Goal: Check status: Check status

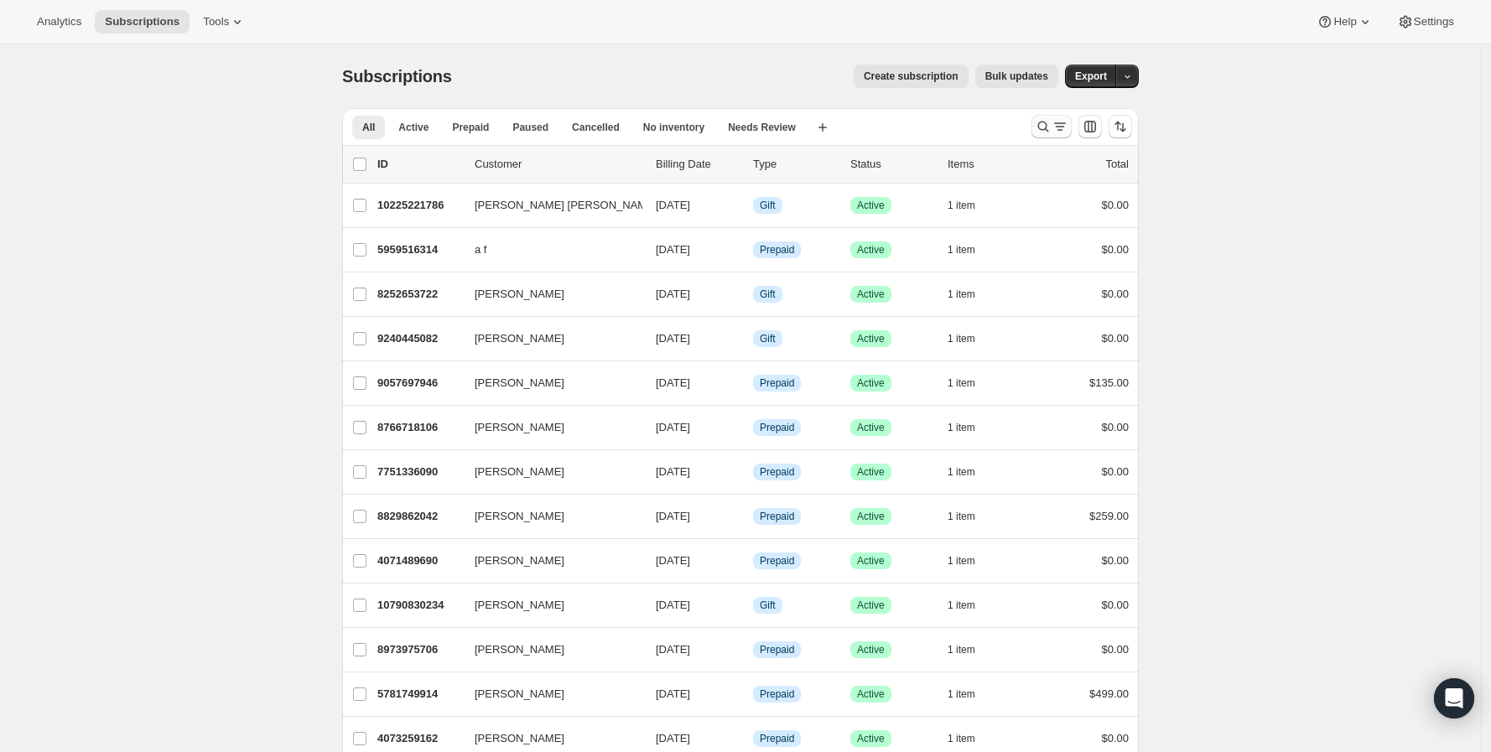
click at [1047, 130] on icon "Search and filter results" at bounding box center [1043, 126] width 17 height 17
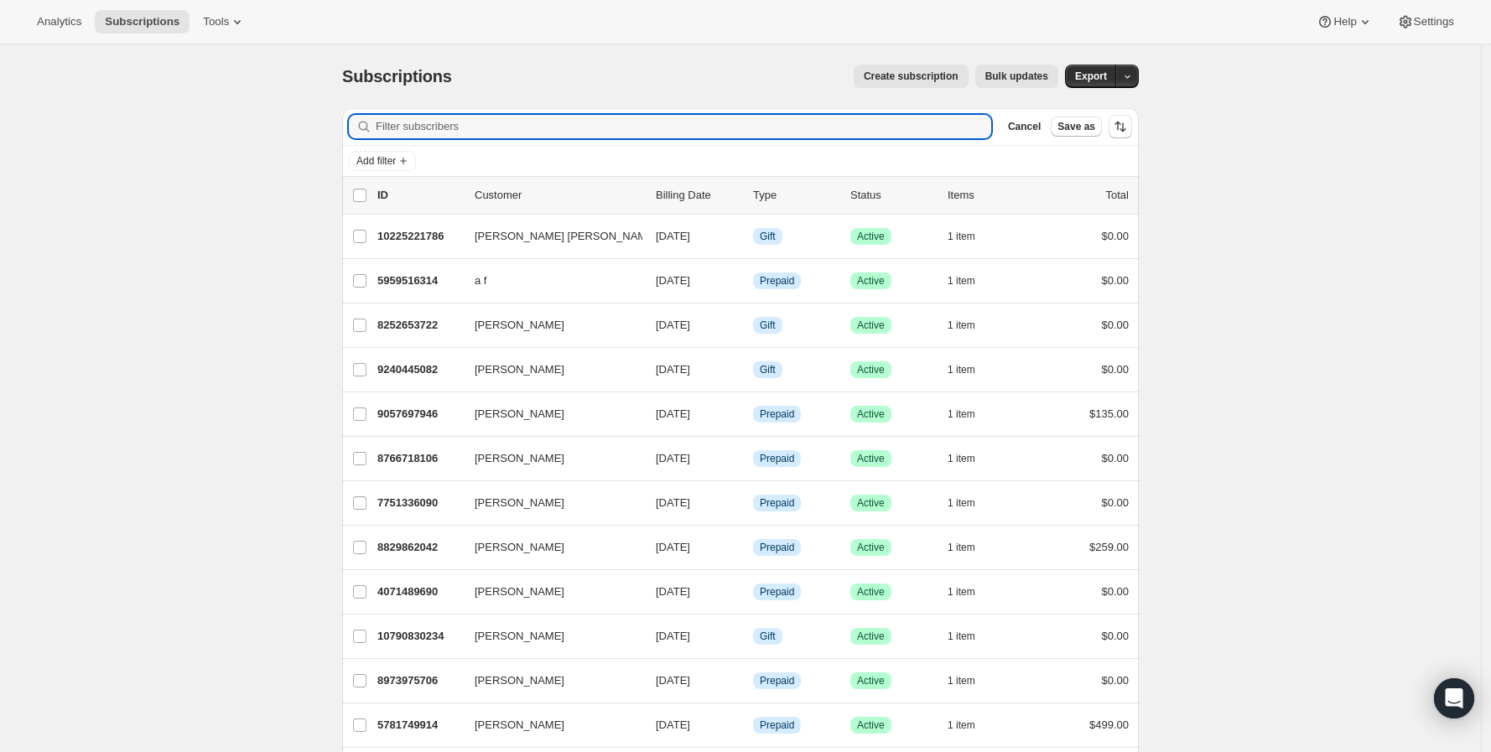
paste input "[EMAIL_ADDRESS][DOMAIN_NAME]"
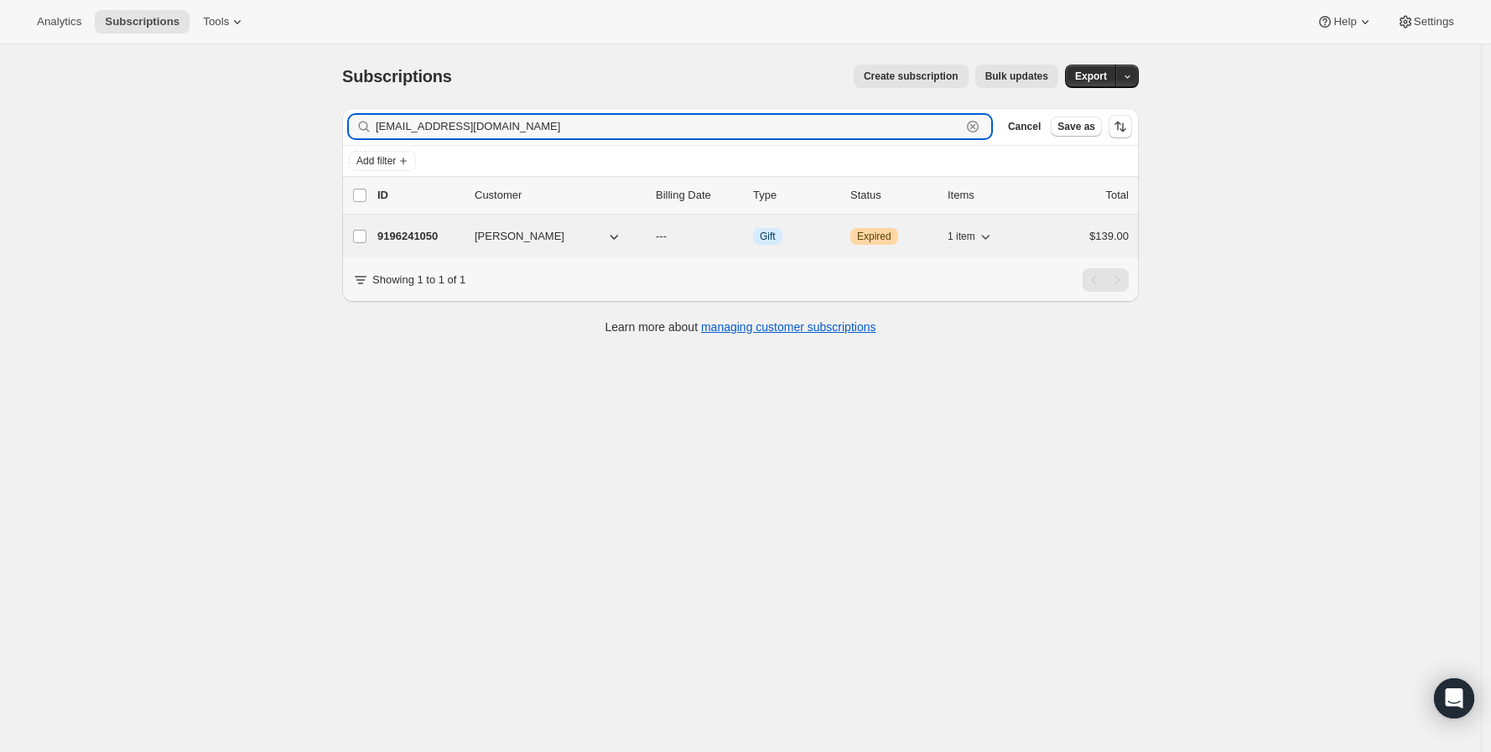
type input "[EMAIL_ADDRESS][DOMAIN_NAME]"
click at [426, 237] on p "9196241050" at bounding box center [419, 236] width 84 height 17
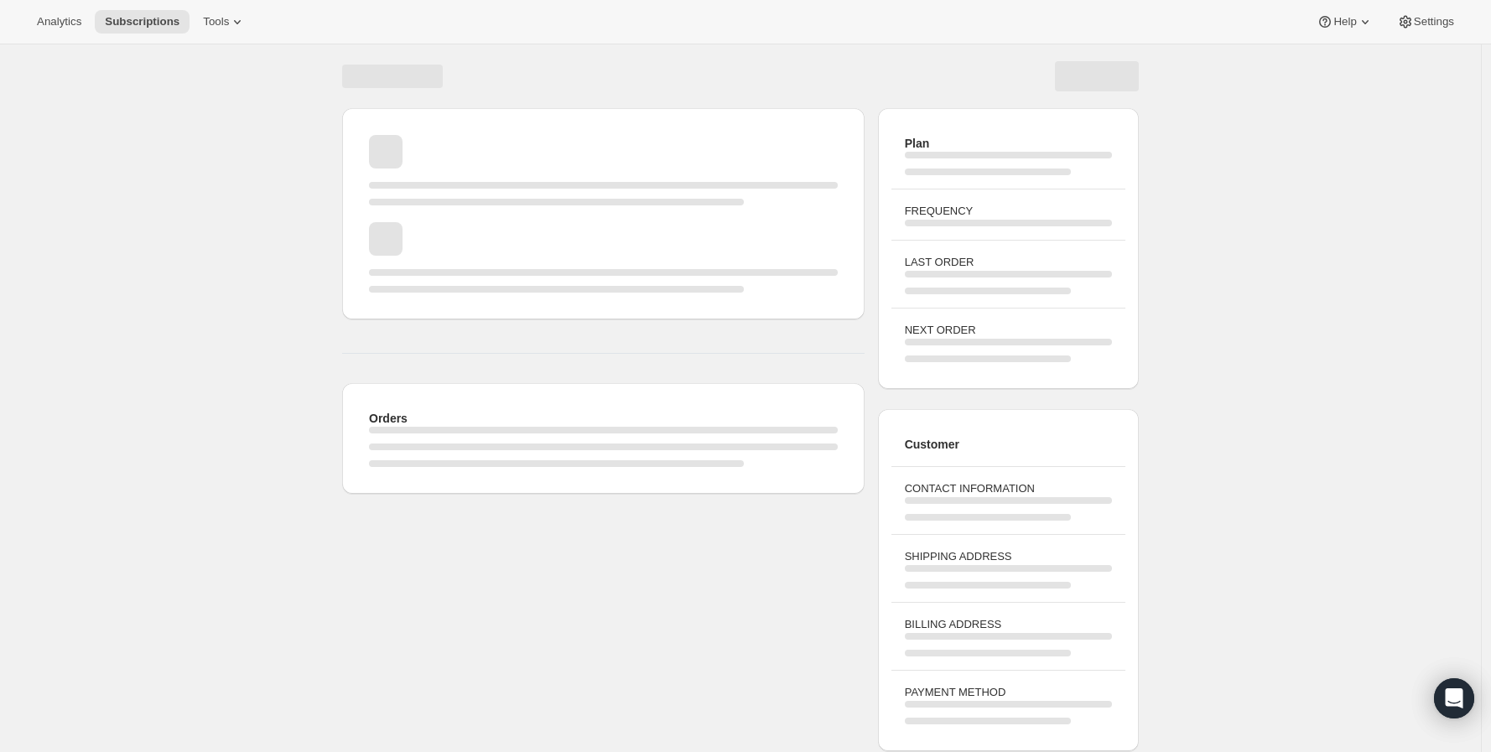
click at [113, 272] on div "Orders Plan FREQUENCY LAST ORDER NEXT ORDER Customer CONTACT INFORMATION SHIPPI…" at bounding box center [740, 401] width 1481 height 714
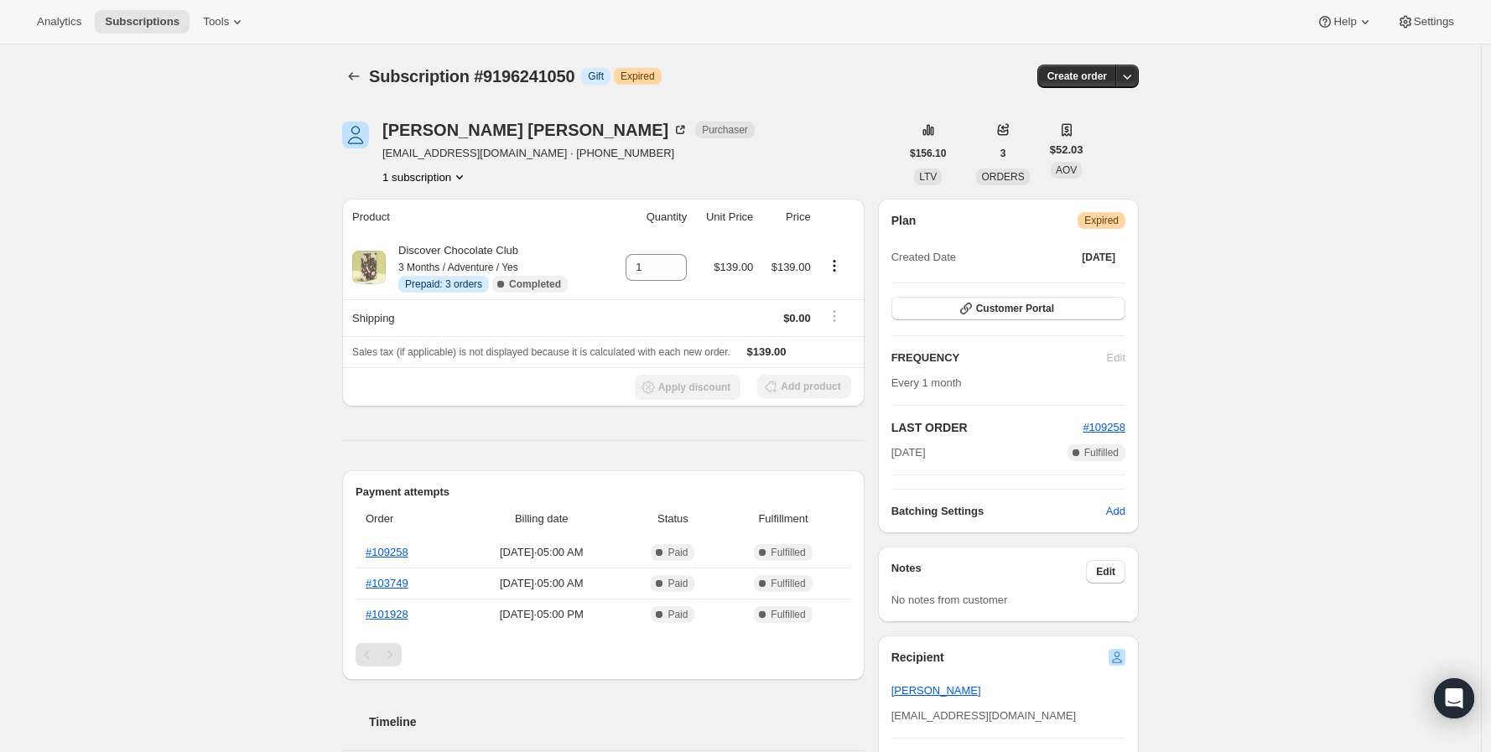
click at [393, 553] on link "#109258" at bounding box center [387, 552] width 43 height 13
